Goal: Task Accomplishment & Management: Complete application form

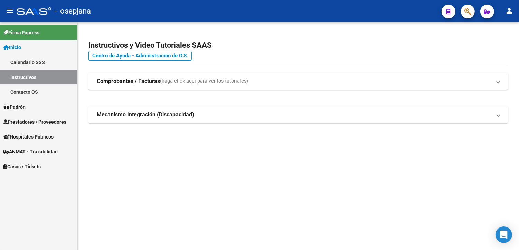
click at [25, 119] on span "Prestadores / Proveedores" at bounding box center [34, 122] width 63 height 8
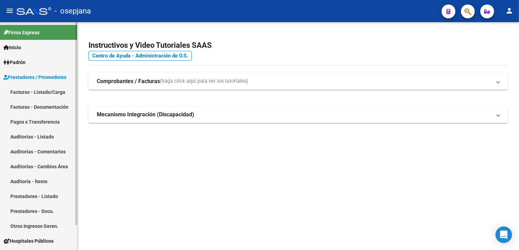
click at [44, 89] on link "Facturas - Listado/Carga" at bounding box center [38, 91] width 77 height 15
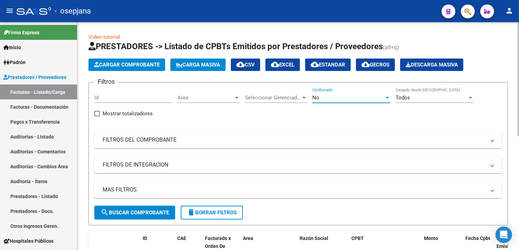
click at [351, 95] on div "No" at bounding box center [349, 97] width 72 height 6
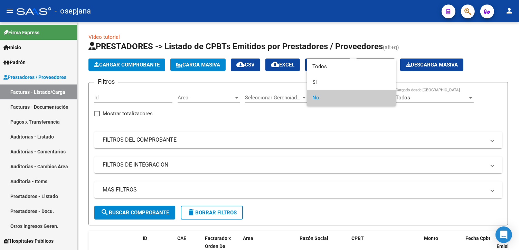
click at [329, 54] on div at bounding box center [259, 125] width 519 height 250
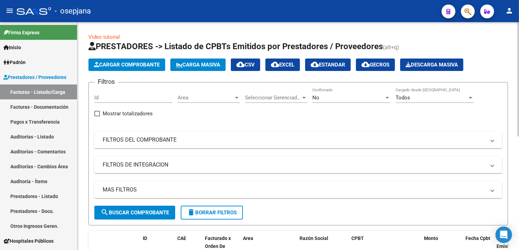
click at [321, 99] on div "No" at bounding box center [349, 97] width 72 height 6
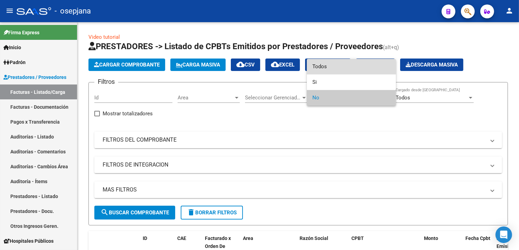
click at [326, 70] on span "Todos" at bounding box center [352, 67] width 78 height 16
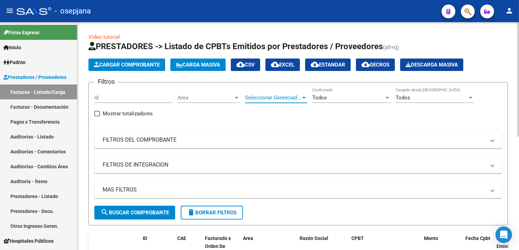
click at [296, 96] on span "Seleccionar Gerenciador" at bounding box center [273, 97] width 56 height 6
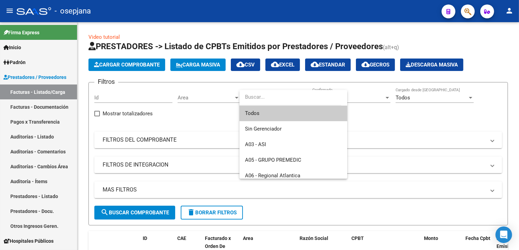
click at [257, 112] on span "Todos" at bounding box center [293, 113] width 97 height 16
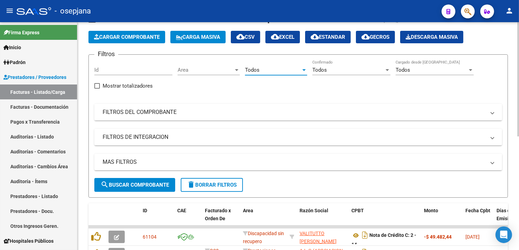
scroll to position [38, 0]
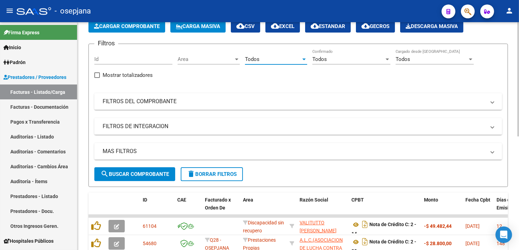
click at [182, 92] on div "Filtros Id Area Area Todos Seleccionar Gerenciador Todos Confirmado Todos Carga…" at bounding box center [298, 108] width 408 height 118
click at [180, 99] on mat-panel-title "FILTROS DEL COMPROBANTE" at bounding box center [294, 102] width 383 height 8
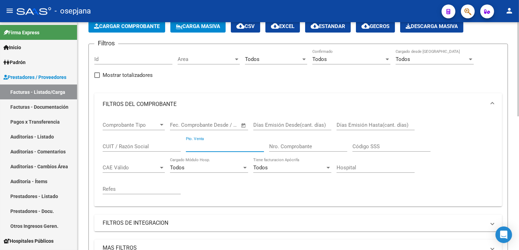
click at [199, 146] on input "Pto. Venta" at bounding box center [225, 146] width 78 height 6
type input "1"
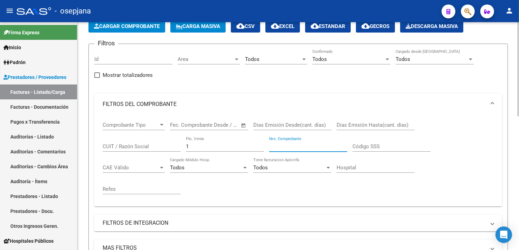
click at [281, 147] on input "Nro. Comprobante" at bounding box center [308, 146] width 78 height 6
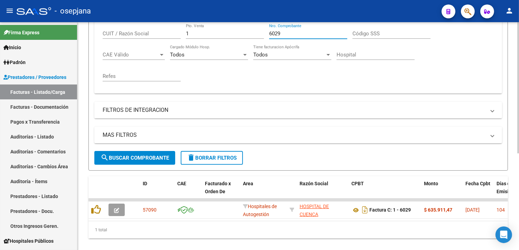
scroll to position [167, 0]
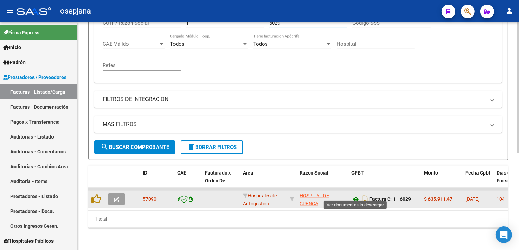
type input "6029"
click at [355, 195] on icon at bounding box center [356, 199] width 9 height 8
click at [362, 193] on icon "Descargar documento" at bounding box center [365, 198] width 9 height 11
click at [366, 193] on icon "Descargar documento" at bounding box center [365, 198] width 9 height 11
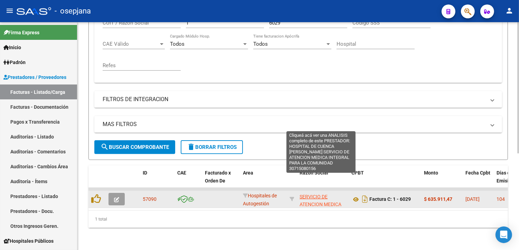
scroll to position [48, 0]
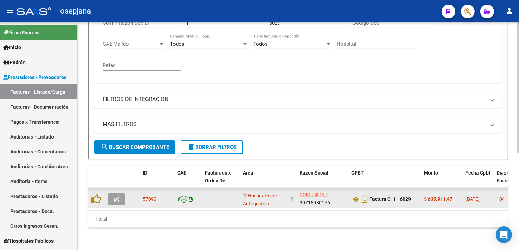
click at [119, 197] on icon "button" at bounding box center [116, 199] width 5 height 5
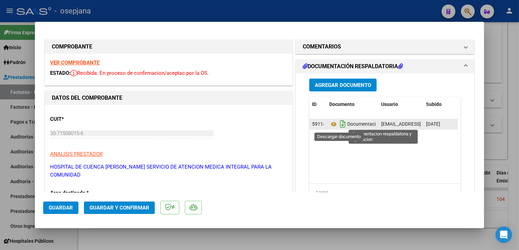
click at [341, 123] on icon "Descargar documento" at bounding box center [343, 123] width 9 height 11
click at [332, 123] on icon at bounding box center [334, 124] width 9 height 8
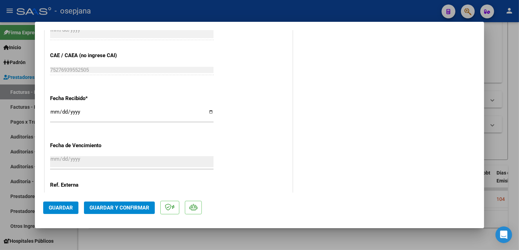
scroll to position [411, 0]
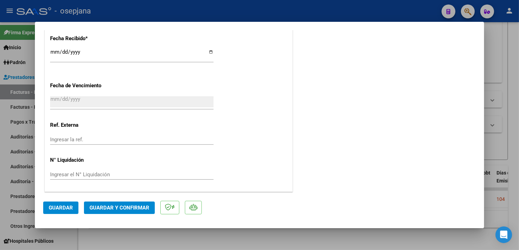
click at [94, 140] on input "Ingresar la ref." at bounding box center [132, 139] width 164 height 6
click at [85, 141] on input "Ingresar la ref." at bounding box center [132, 139] width 164 height 6
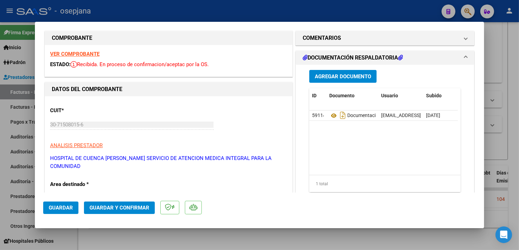
scroll to position [0, 0]
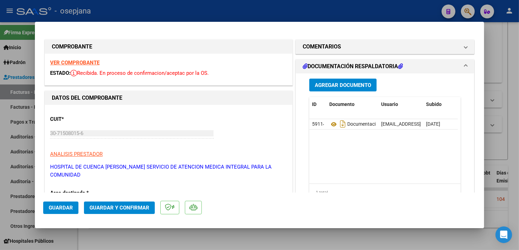
type input "31349"
click at [130, 210] on span "Guardar y Confirmar" at bounding box center [120, 207] width 60 height 6
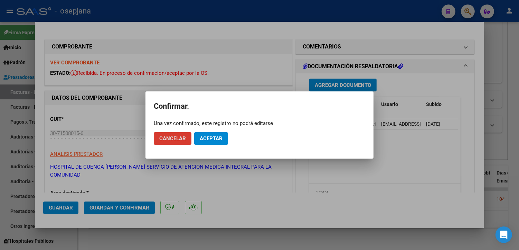
click at [206, 139] on span "Aceptar" at bounding box center [211, 138] width 23 height 6
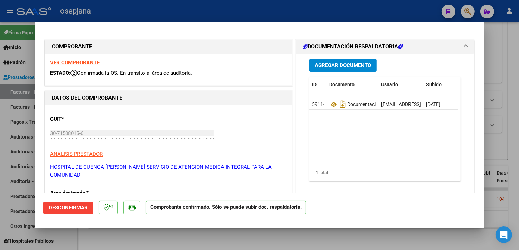
click at [375, 12] on div at bounding box center [259, 125] width 519 height 250
type input "$ 0,00"
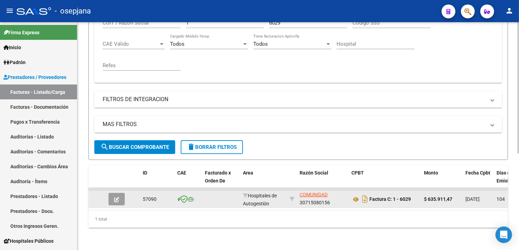
click at [115, 197] on icon "button" at bounding box center [116, 199] width 5 height 5
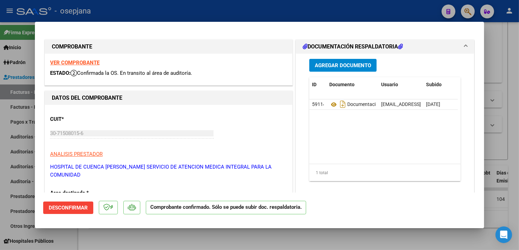
click at [300, 9] on div at bounding box center [259, 125] width 519 height 250
type input "$ 0,00"
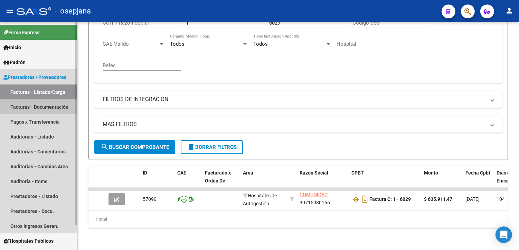
click at [27, 105] on link "Facturas - Documentación" at bounding box center [38, 106] width 77 height 15
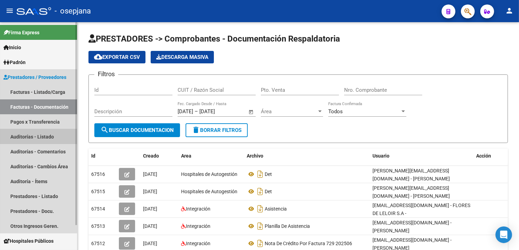
click at [35, 133] on link "Auditorías - Listado" at bounding box center [38, 136] width 77 height 15
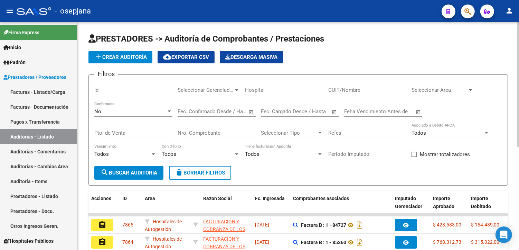
click at [139, 57] on span "add Crear Auditoría" at bounding box center [120, 57] width 53 height 6
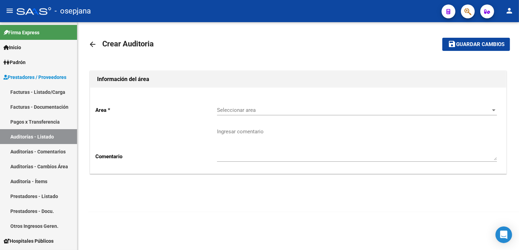
click at [233, 106] on div "Seleccionar area Seleccionar area" at bounding box center [357, 107] width 280 height 15
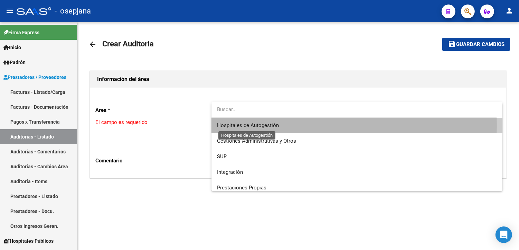
click at [234, 126] on span "Hospitales de Autogestión" at bounding box center [248, 125] width 62 height 6
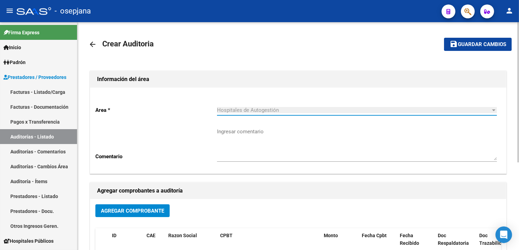
click at [139, 210] on span "Agregar Comprobante" at bounding box center [132, 210] width 63 height 6
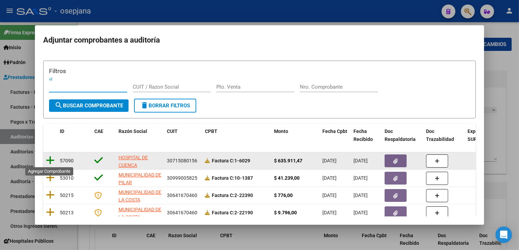
click at [53, 158] on icon at bounding box center [50, 160] width 9 height 10
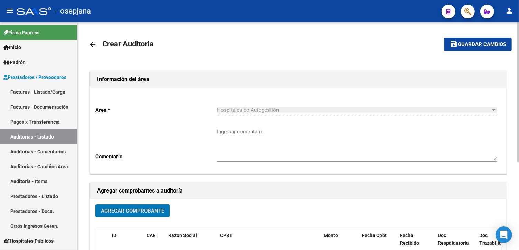
click at [486, 44] on span "Guardar cambios" at bounding box center [482, 44] width 48 height 6
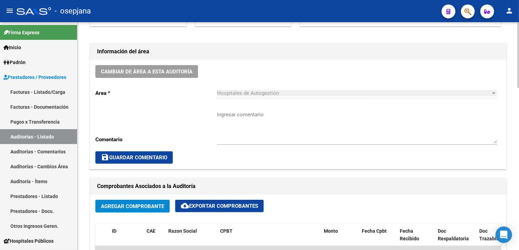
scroll to position [269, 0]
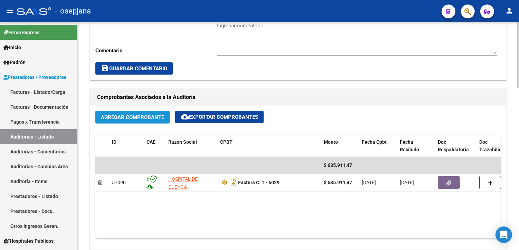
click at [131, 118] on span "Agregar Comprobante" at bounding box center [132, 117] width 63 height 6
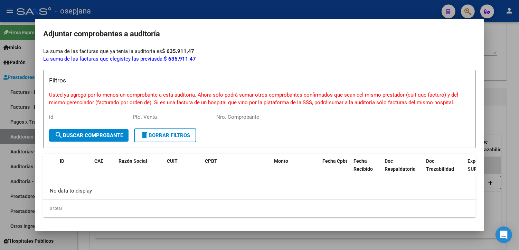
click at [497, 46] on div at bounding box center [259, 125] width 519 height 250
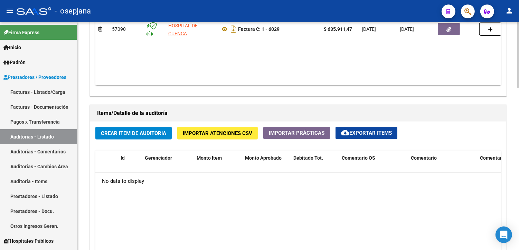
scroll to position [423, 0]
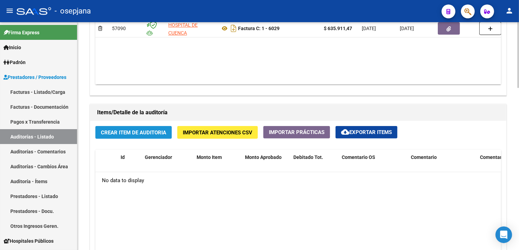
click at [139, 132] on span "Crear Item de Auditoria" at bounding box center [133, 132] width 65 height 6
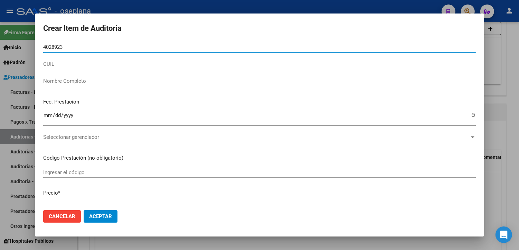
type input "40289236"
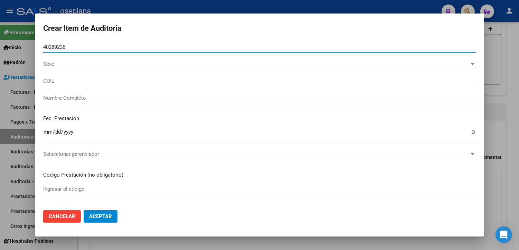
type input "20402892367"
type input "BELLO [PERSON_NAME]"
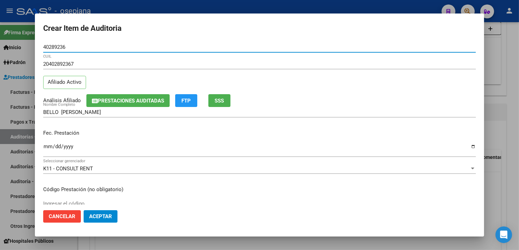
type input "40289236"
click at [49, 145] on input "Ingresar la fecha" at bounding box center [259, 149] width 433 height 11
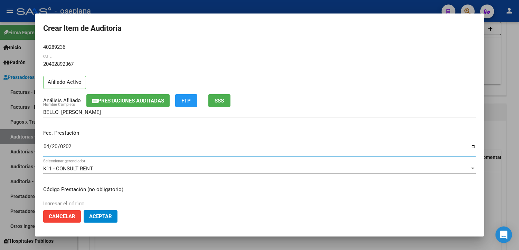
type input "[DATE]"
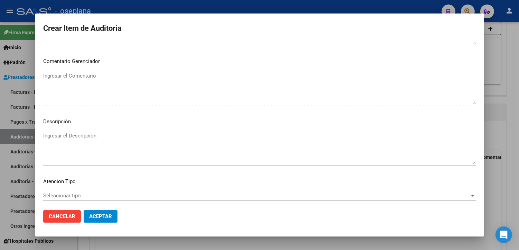
scroll to position [460, 0]
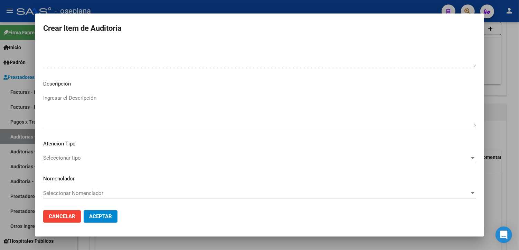
click at [66, 158] on span "Seleccionar tipo" at bounding box center [256, 158] width 427 height 6
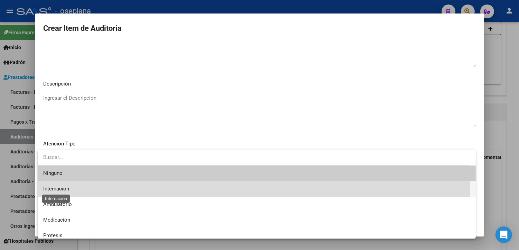
click at [65, 185] on span "Internación" at bounding box center [56, 188] width 26 height 6
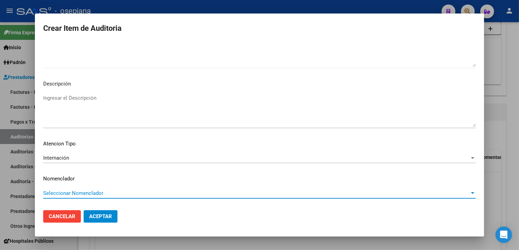
click at [81, 194] on span "Seleccionar Nomenclador" at bounding box center [256, 193] width 427 height 6
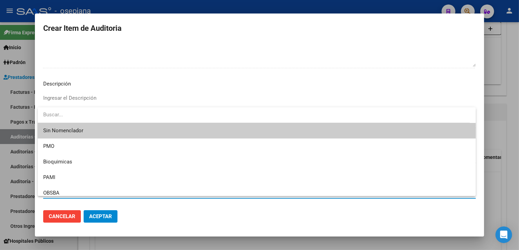
click at [89, 130] on span "Sin Nomenclador" at bounding box center [256, 131] width 427 height 16
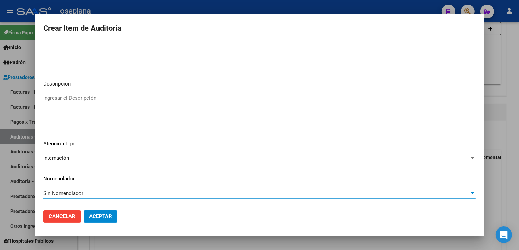
click at [99, 211] on button "Aceptar" at bounding box center [101, 216] width 34 height 12
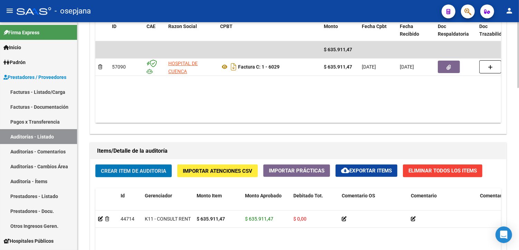
scroll to position [423, 0]
